Goal: Information Seeking & Learning: Learn about a topic

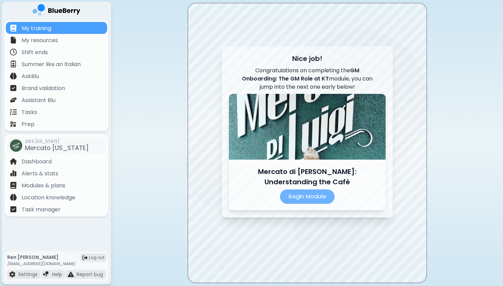
click at [299, 193] on p "Begin Module" at bounding box center [307, 196] width 55 height 14
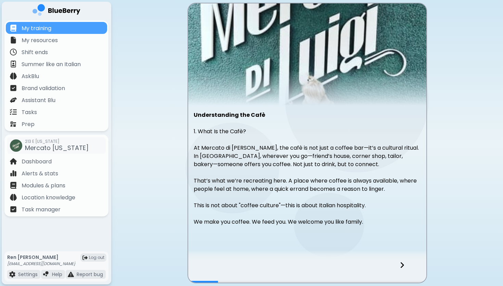
scroll to position [28, 0]
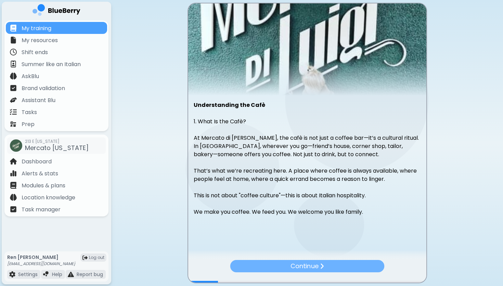
click at [297, 265] on p "Continue" at bounding box center [305, 266] width 28 height 10
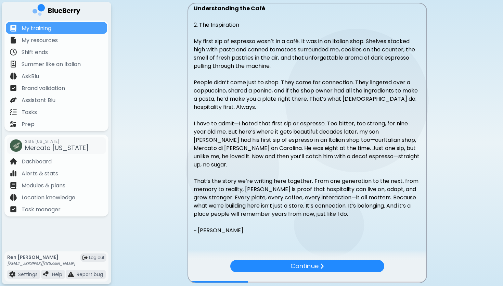
scroll to position [134, 0]
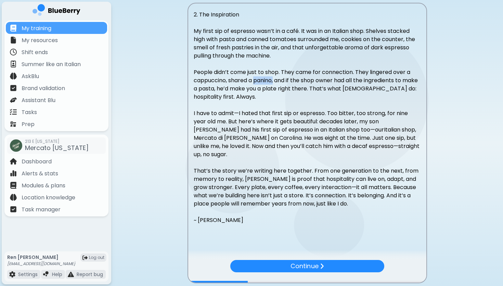
drag, startPoint x: 275, startPoint y: 81, endPoint x: 255, endPoint y: 81, distance: 20.2
click at [255, 81] on span "People didn’t come just to shop. They came for connection. They lingered over a…" at bounding box center [306, 84] width 224 height 33
copy span "panino,"
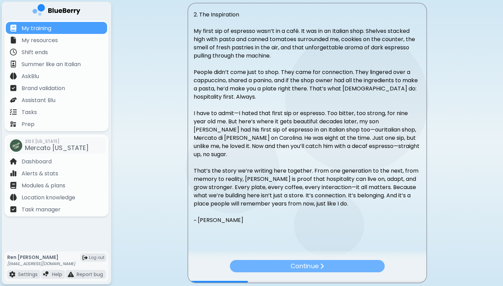
click at [309, 264] on p "Continue" at bounding box center [305, 266] width 28 height 10
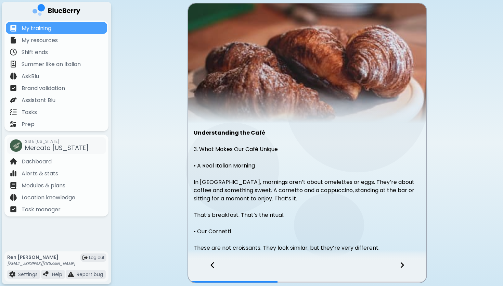
click at [401, 265] on icon at bounding box center [402, 265] width 5 height 8
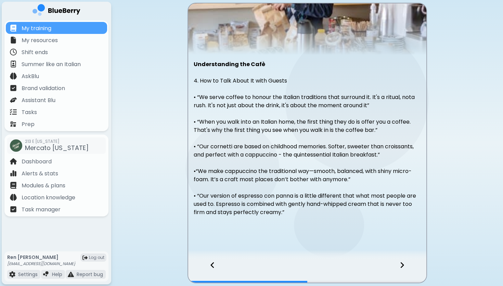
scroll to position [77, 0]
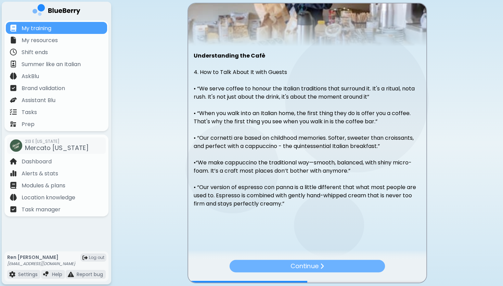
click at [345, 267] on div "Continue" at bounding box center [306, 265] width 155 height 12
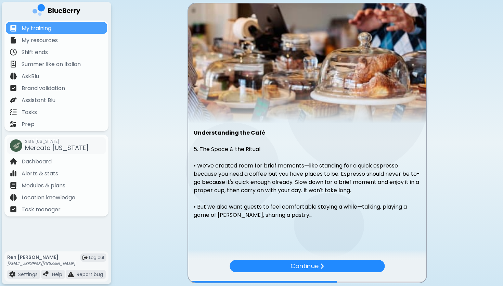
scroll to position [3, 0]
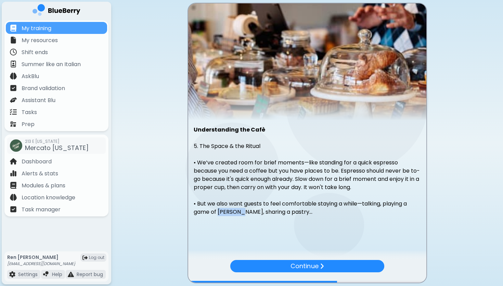
drag, startPoint x: 240, startPoint y: 212, endPoint x: 218, endPoint y: 213, distance: 21.9
click at [218, 213] on p "• But we also want guests to feel comfortable staying a while—talking, playing …" at bounding box center [307, 207] width 227 height 16
copy p "Briscola"
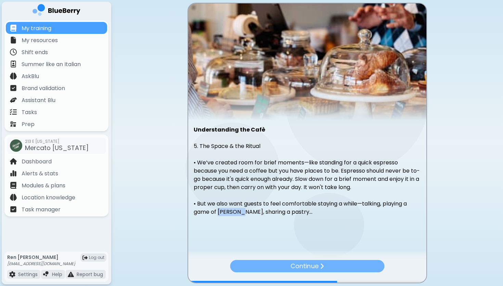
click at [294, 267] on p "Continue" at bounding box center [305, 266] width 28 height 10
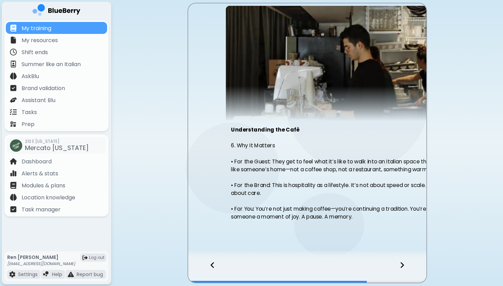
scroll to position [0, 0]
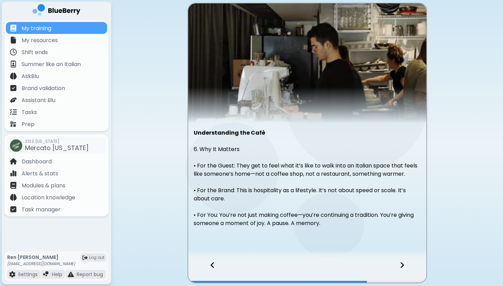
click at [404, 265] on div at bounding box center [406, 271] width 40 height 23
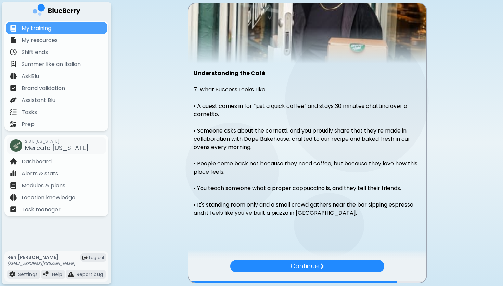
scroll to position [61, 0]
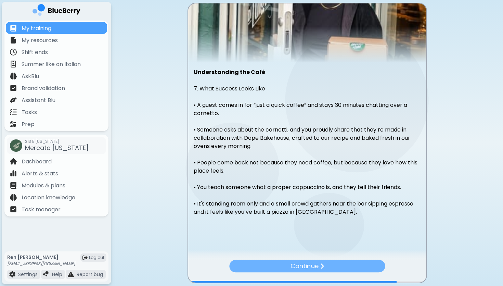
click at [341, 263] on div "Continue" at bounding box center [307, 265] width 156 height 12
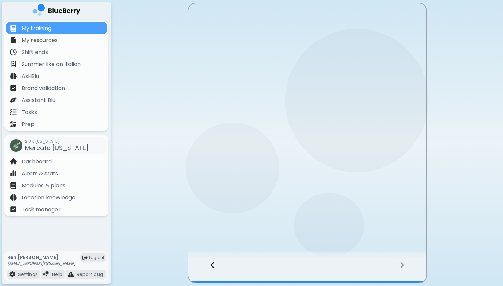
scroll to position [0, 0]
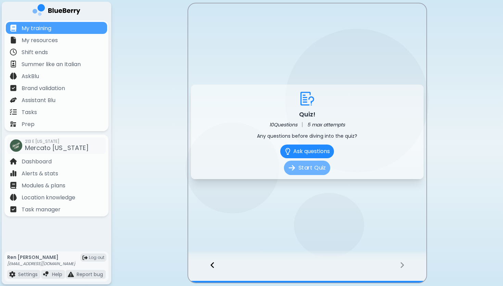
click at [319, 172] on button "Start Quiz" at bounding box center [307, 167] width 46 height 14
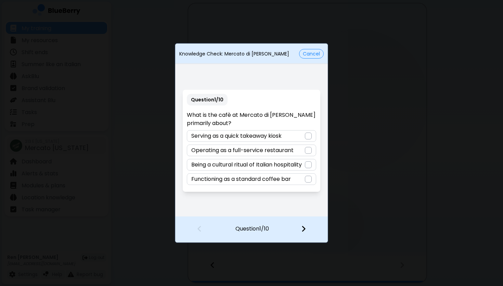
click at [305, 166] on div at bounding box center [308, 164] width 7 height 7
click at [303, 229] on img at bounding box center [303, 229] width 5 height 8
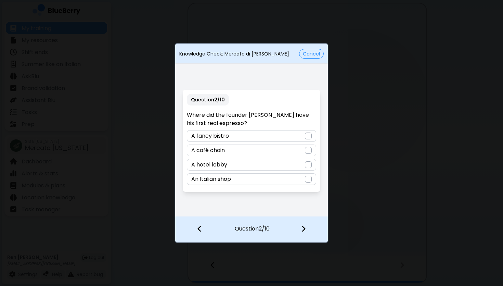
click at [308, 181] on div at bounding box center [308, 179] width 7 height 7
click at [302, 226] on img at bounding box center [303, 229] width 5 height 8
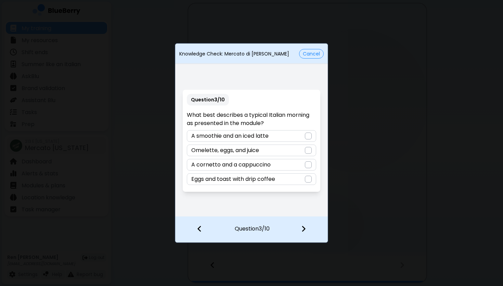
click at [308, 166] on div at bounding box center [308, 164] width 7 height 7
click at [305, 225] on img at bounding box center [303, 229] width 5 height 8
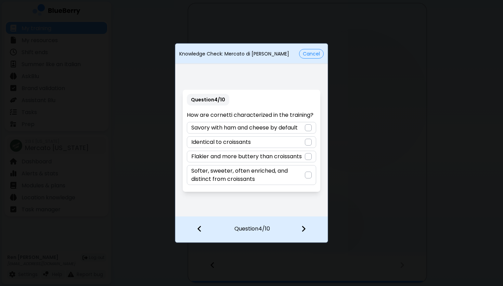
click at [309, 176] on div at bounding box center [308, 174] width 7 height 7
click at [306, 226] on div at bounding box center [307, 229] width 40 height 25
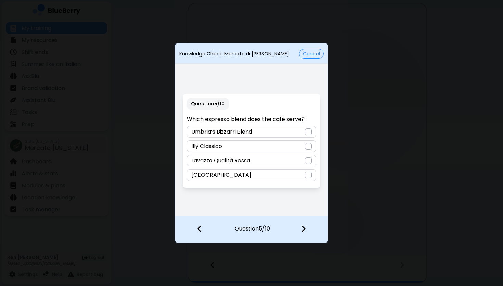
click at [308, 131] on div at bounding box center [308, 131] width 7 height 7
click at [304, 226] on img at bounding box center [303, 229] width 5 height 8
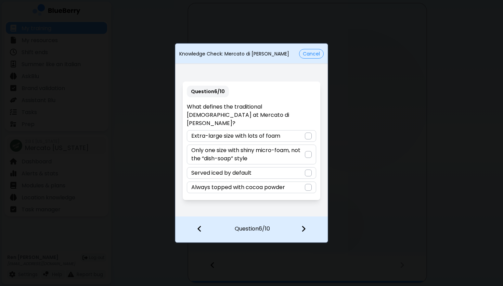
click at [308, 151] on div at bounding box center [308, 154] width 7 height 7
click at [304, 229] on img at bounding box center [303, 229] width 5 height 8
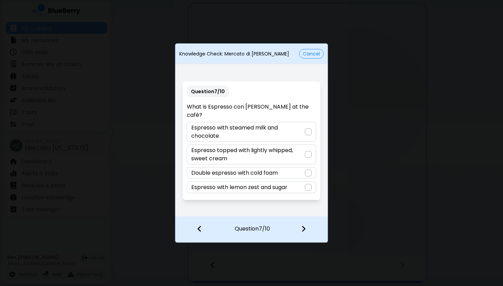
click at [308, 151] on div at bounding box center [308, 154] width 7 height 7
click at [303, 227] on img at bounding box center [303, 229] width 5 height 8
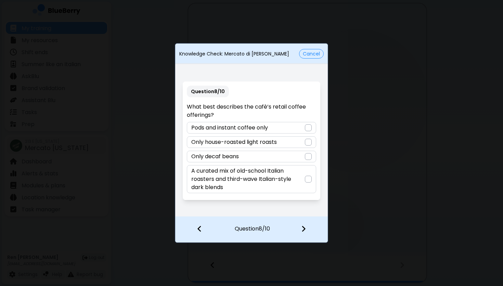
click at [309, 179] on div at bounding box center [308, 179] width 7 height 7
click at [305, 229] on img at bounding box center [303, 229] width 5 height 8
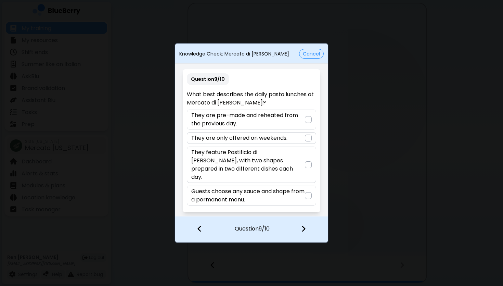
click at [308, 166] on div at bounding box center [308, 164] width 7 height 7
click at [305, 226] on img at bounding box center [303, 229] width 5 height 8
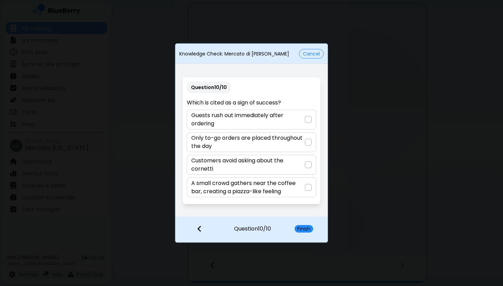
click at [306, 188] on div at bounding box center [308, 187] width 7 height 7
click at [308, 228] on button "Finish" at bounding box center [304, 229] width 18 height 8
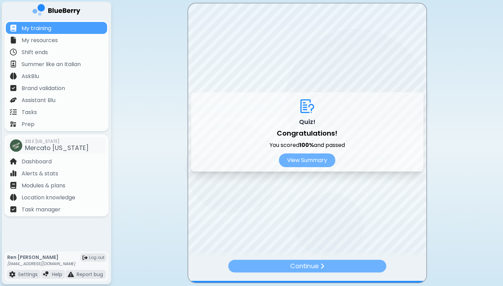
click at [319, 264] on div "Continue" at bounding box center [307, 265] width 158 height 13
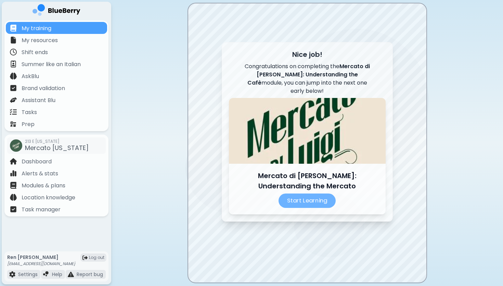
click at [300, 196] on p "Start Learning" at bounding box center [307, 200] width 57 height 14
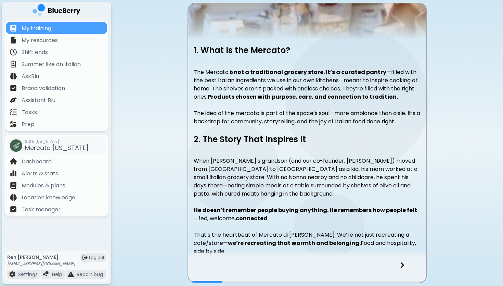
scroll to position [115, 0]
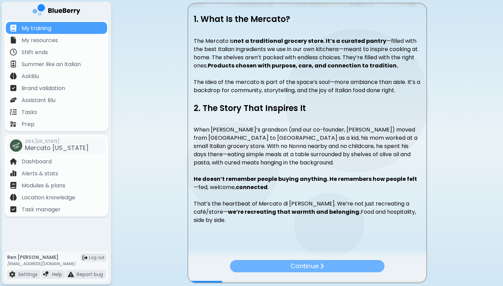
click at [300, 267] on p "Continue" at bounding box center [305, 266] width 28 height 10
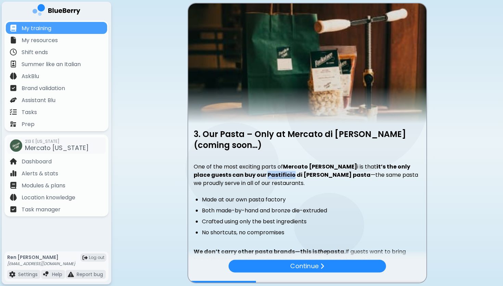
drag, startPoint x: 254, startPoint y: 174, endPoint x: 229, endPoint y: 173, distance: 25.3
click at [229, 173] on strong "it’s the only place guests can buy our Pastificio di Luigi artisan pasta" at bounding box center [302, 171] width 217 height 16
copy strong "Pastificio"
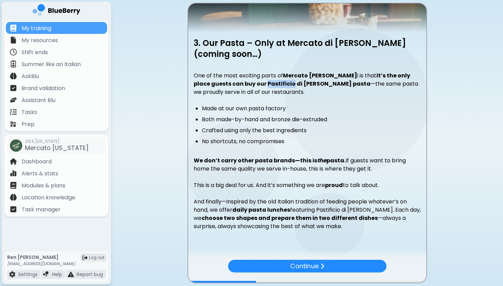
scroll to position [105, 0]
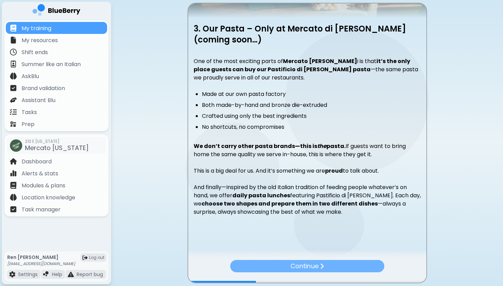
click at [329, 265] on div "Continue" at bounding box center [307, 266] width 154 height 12
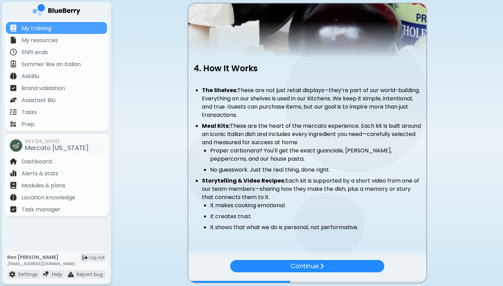
scroll to position [83, 0]
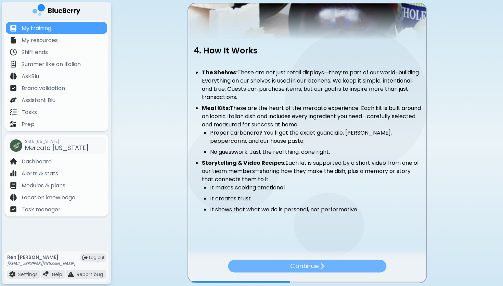
click at [322, 267] on img at bounding box center [322, 265] width 4 height 7
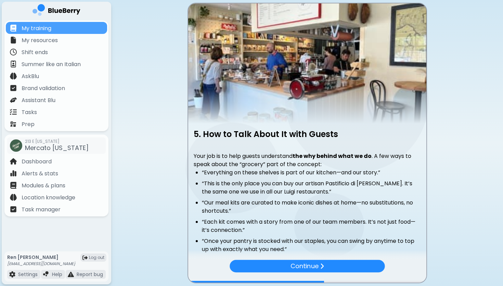
click at [322, 267] on img at bounding box center [322, 265] width 4 height 7
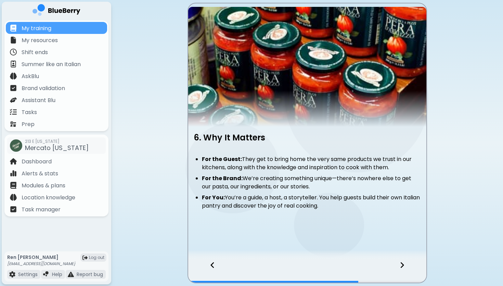
click at [402, 261] on icon at bounding box center [402, 265] width 5 height 8
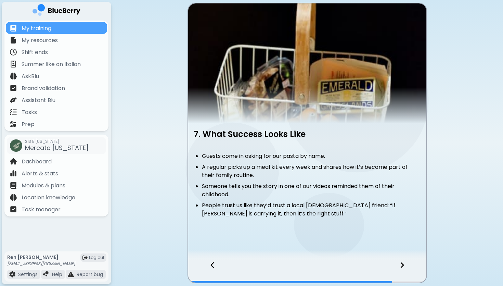
click at [402, 261] on icon at bounding box center [402, 265] width 5 height 8
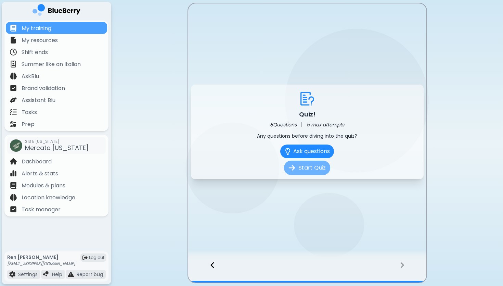
click at [313, 168] on button "Start Quiz" at bounding box center [307, 167] width 46 height 14
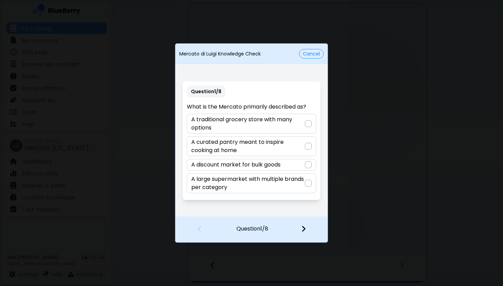
click at [309, 146] on div at bounding box center [308, 146] width 7 height 7
click at [301, 227] on img at bounding box center [303, 229] width 5 height 8
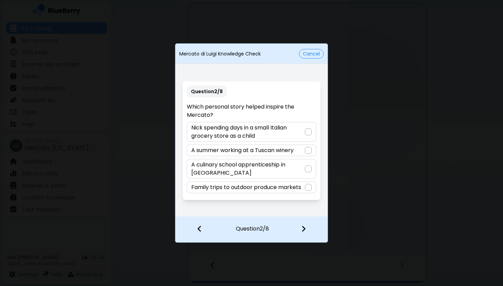
click at [309, 135] on div at bounding box center [308, 131] width 7 height 7
click at [306, 230] on div at bounding box center [307, 229] width 40 height 25
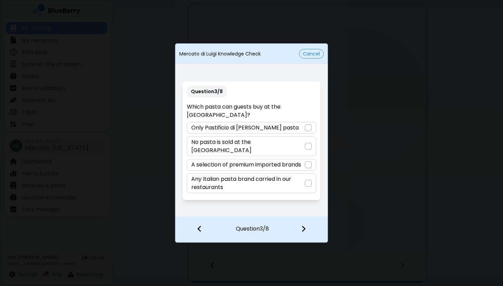
click at [308, 127] on div at bounding box center [308, 127] width 7 height 7
click at [303, 227] on img at bounding box center [303, 229] width 5 height 8
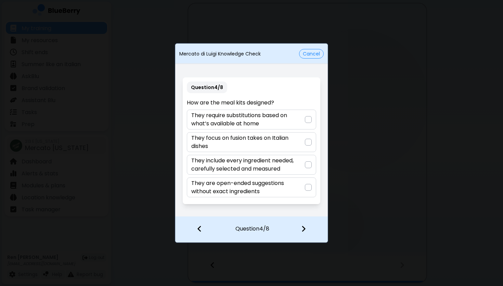
click at [310, 166] on div at bounding box center [308, 164] width 7 height 7
click at [304, 228] on img at bounding box center [303, 229] width 5 height 8
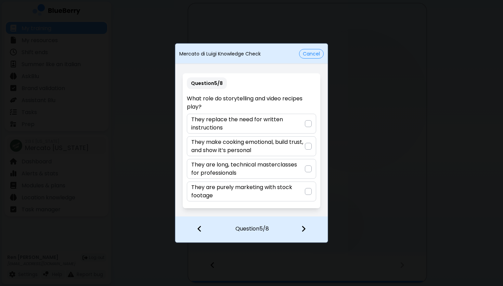
click at [308, 147] on div at bounding box center [308, 146] width 7 height 7
click at [303, 229] on img at bounding box center [303, 229] width 5 height 8
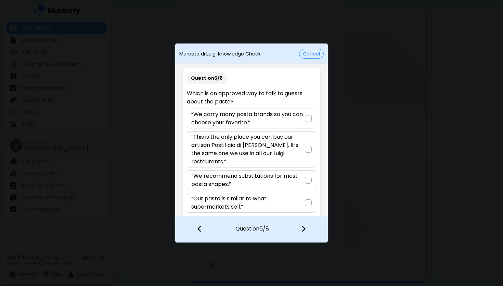
click at [307, 149] on div at bounding box center [308, 149] width 7 height 7
click at [302, 229] on img at bounding box center [303, 229] width 5 height 8
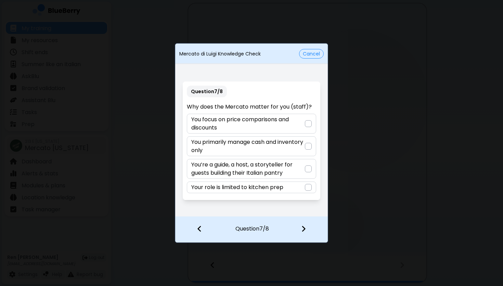
click at [307, 168] on div at bounding box center [308, 168] width 7 height 7
click at [303, 230] on img at bounding box center [303, 229] width 5 height 8
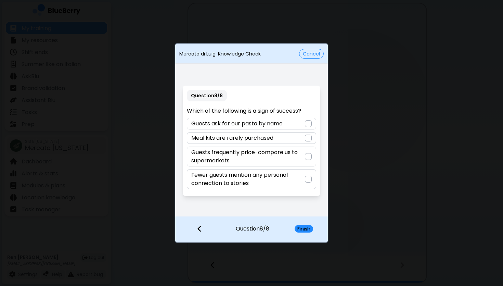
click at [306, 124] on div at bounding box center [308, 123] width 7 height 7
click at [300, 226] on button "Finish" at bounding box center [304, 229] width 18 height 8
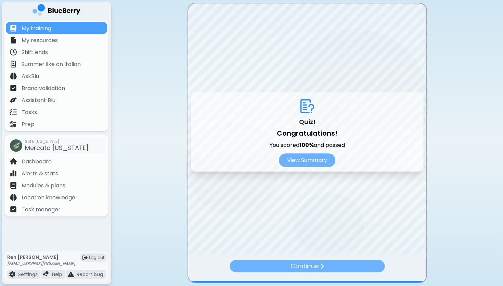
click at [300, 269] on p "Continue" at bounding box center [305, 266] width 28 height 10
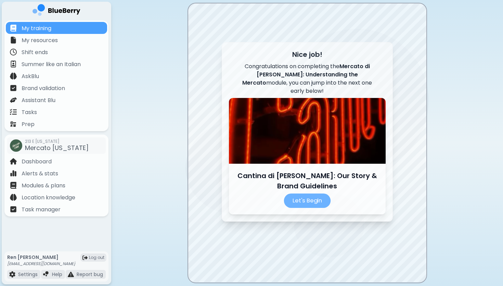
click at [313, 194] on p "Let's Begin" at bounding box center [307, 200] width 47 height 14
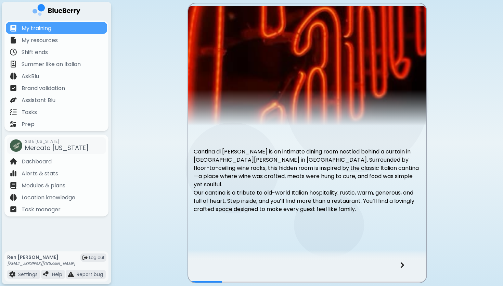
click at [402, 262] on icon at bounding box center [402, 265] width 5 height 8
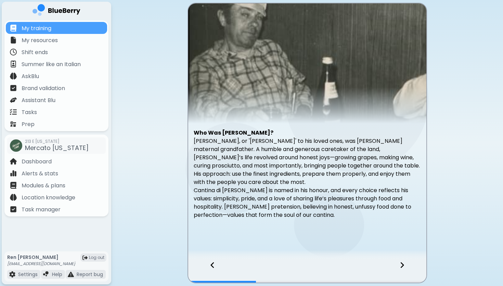
click at [401, 264] on icon at bounding box center [402, 265] width 5 height 8
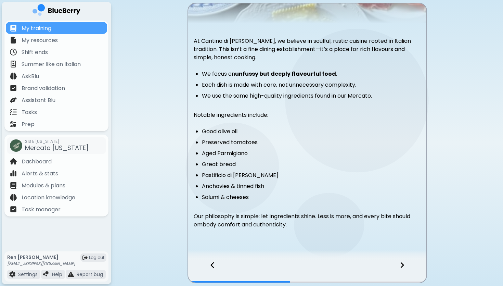
scroll to position [113, 0]
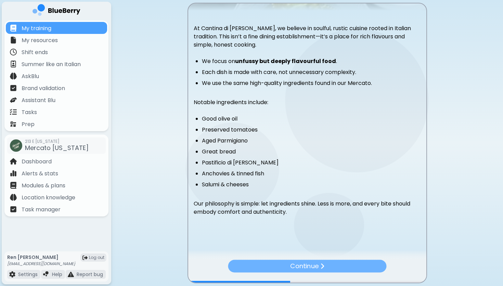
click at [293, 266] on p "Continue" at bounding box center [304, 266] width 28 height 10
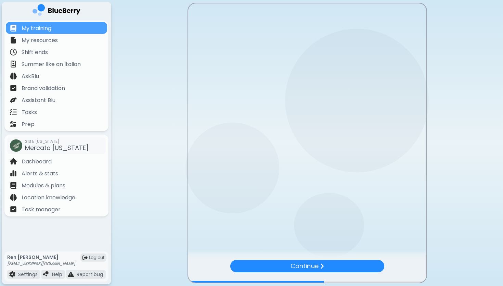
scroll to position [0, 0]
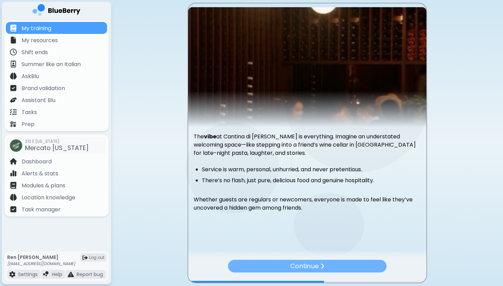
click at [315, 263] on p "Continue" at bounding box center [304, 266] width 28 height 10
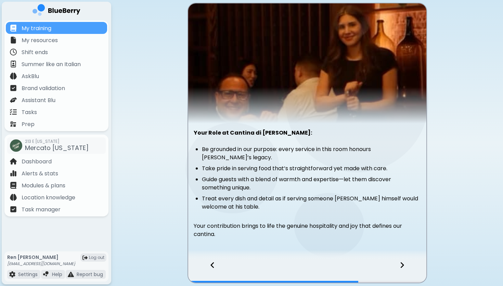
click at [402, 264] on icon at bounding box center [402, 265] width 5 height 8
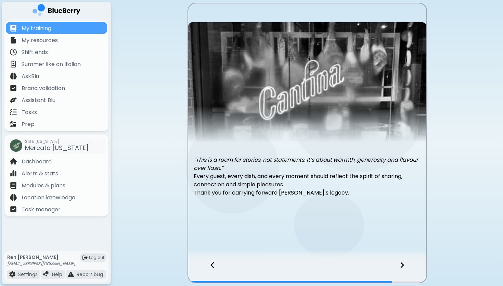
click at [402, 265] on icon at bounding box center [401, 265] width 3 height 6
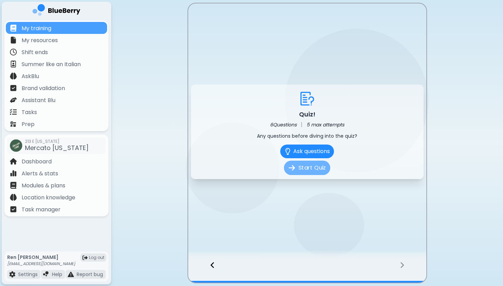
click at [311, 168] on button "Start Quiz" at bounding box center [307, 167] width 46 height 14
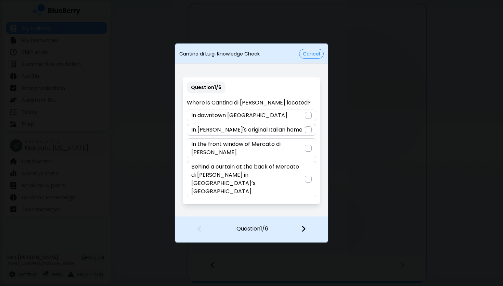
click at [307, 176] on div at bounding box center [308, 179] width 7 height 7
click at [305, 225] on img at bounding box center [303, 229] width 5 height 8
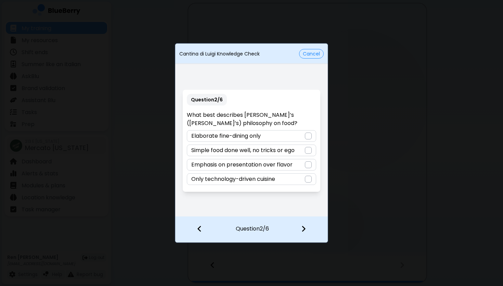
click at [309, 150] on div at bounding box center [308, 150] width 7 height 7
click at [305, 226] on img at bounding box center [303, 229] width 5 height 8
click at [309, 151] on div at bounding box center [308, 150] width 7 height 7
click at [304, 229] on img at bounding box center [303, 229] width 5 height 8
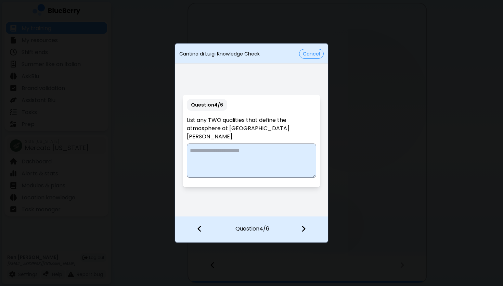
click at [243, 150] on textarea at bounding box center [251, 160] width 129 height 34
type textarea "**********"
click at [305, 226] on img at bounding box center [303, 229] width 5 height 8
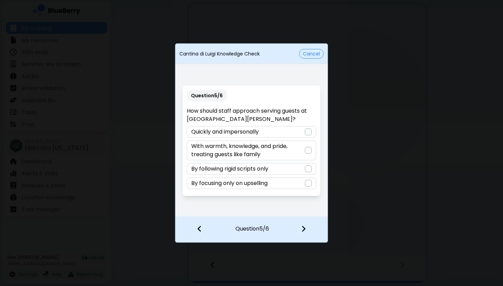
click at [310, 150] on div at bounding box center [308, 150] width 7 height 7
click at [302, 230] on img at bounding box center [303, 229] width 5 height 8
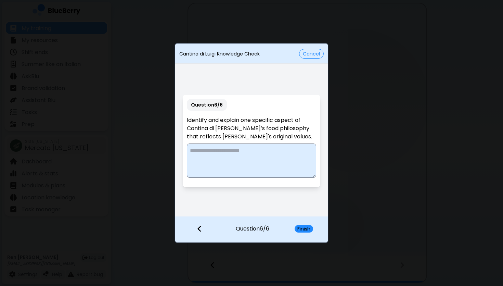
click at [232, 154] on textarea at bounding box center [251, 160] width 129 height 34
click at [245, 159] on textarea "**********" at bounding box center [251, 160] width 129 height 34
type textarea "**********"
click at [302, 227] on button "Finish" at bounding box center [304, 229] width 18 height 8
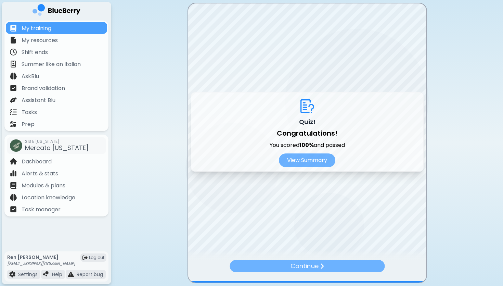
click at [321, 267] on img at bounding box center [322, 265] width 4 height 7
